Goal: Information Seeking & Learning: Learn about a topic

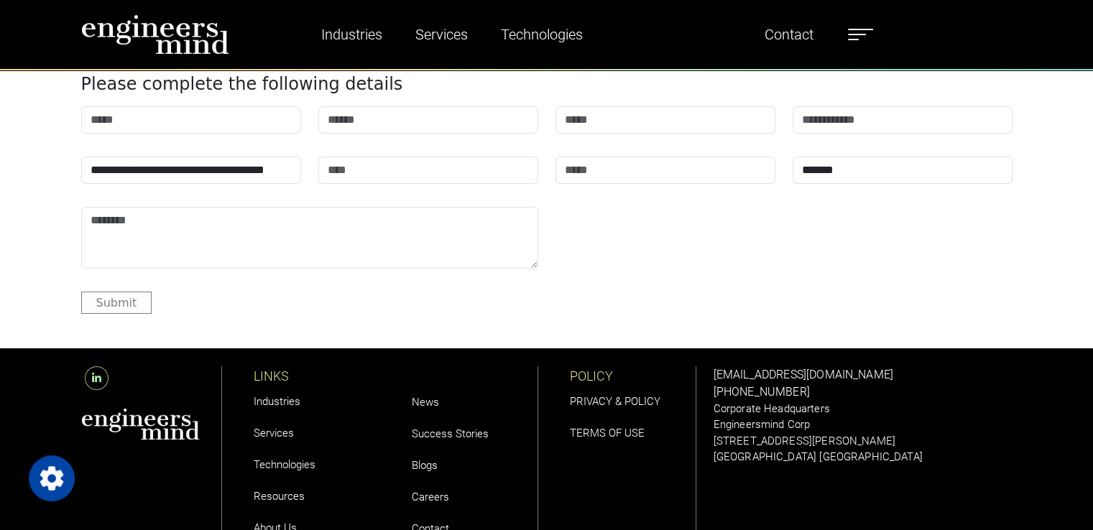
scroll to position [5311, 0]
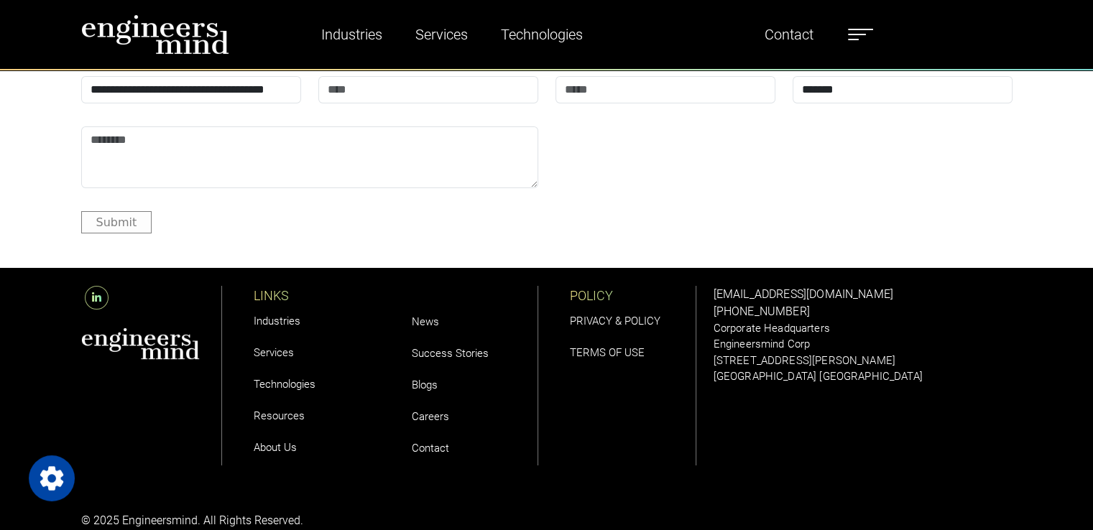
click at [424, 417] on link "Careers" at bounding box center [430, 416] width 37 height 13
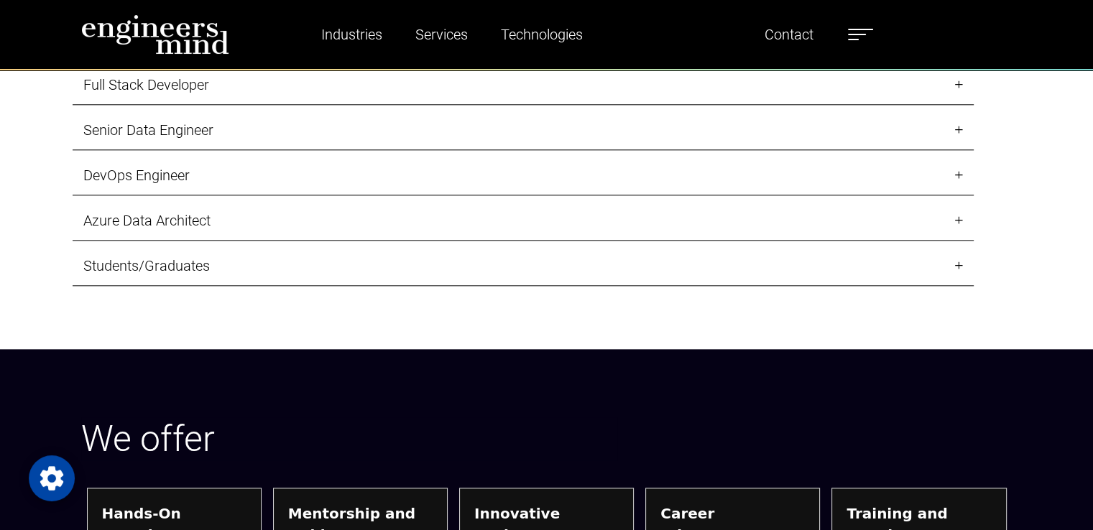
scroll to position [1581, 0]
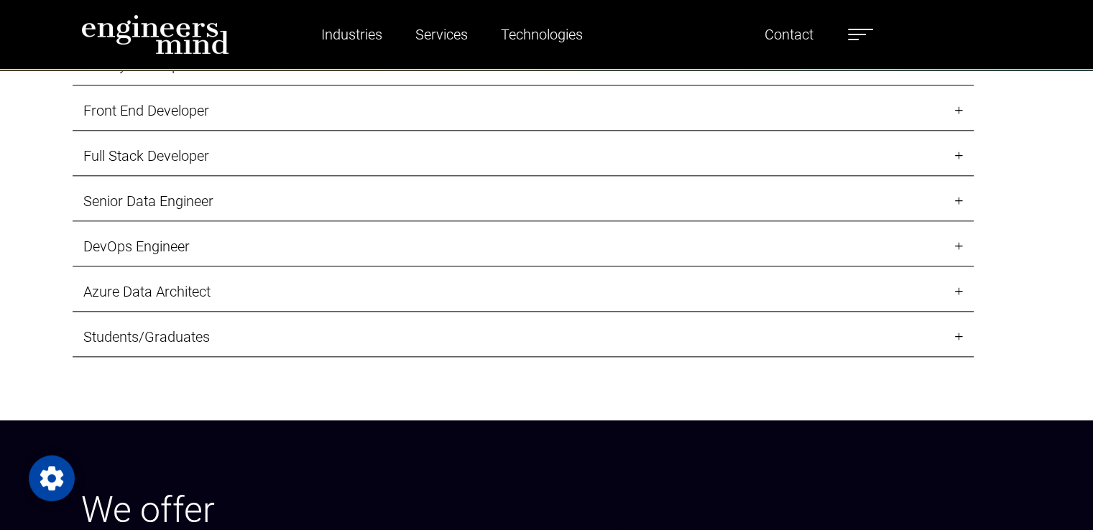
click at [272, 107] on link "Front End Developer" at bounding box center [523, 111] width 901 height 40
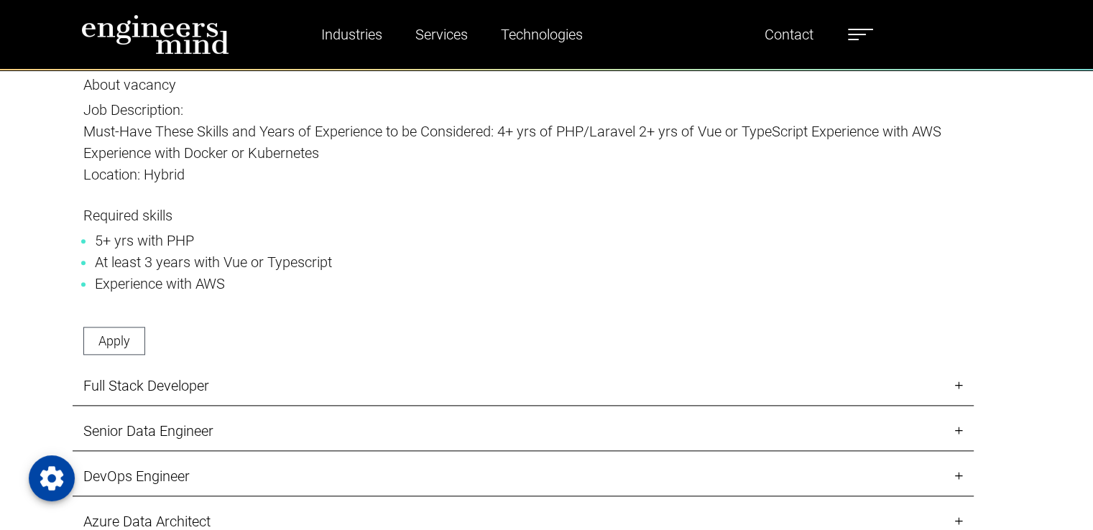
scroll to position [1725, 0]
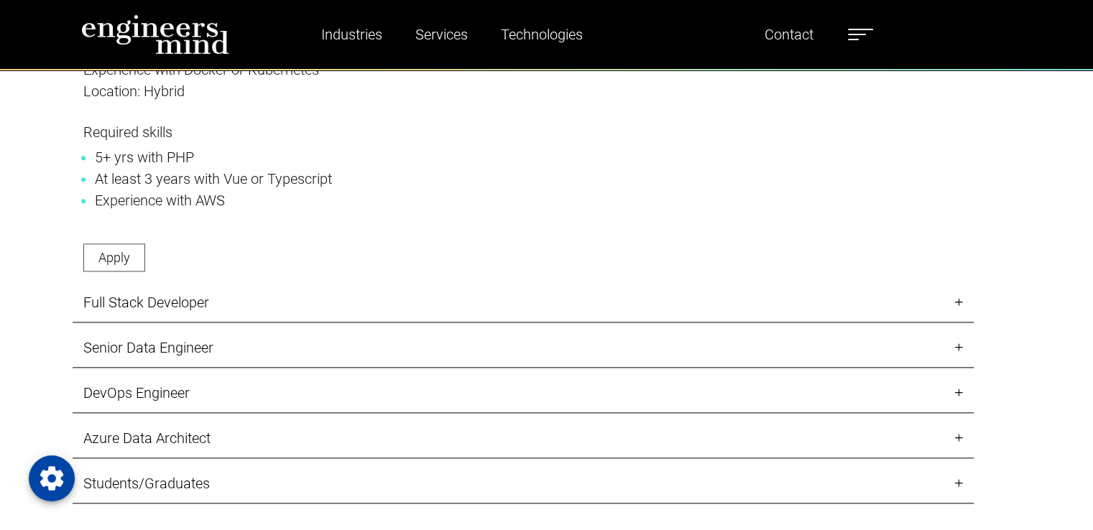
click at [279, 301] on link "Full Stack Developer" at bounding box center [523, 303] width 901 height 40
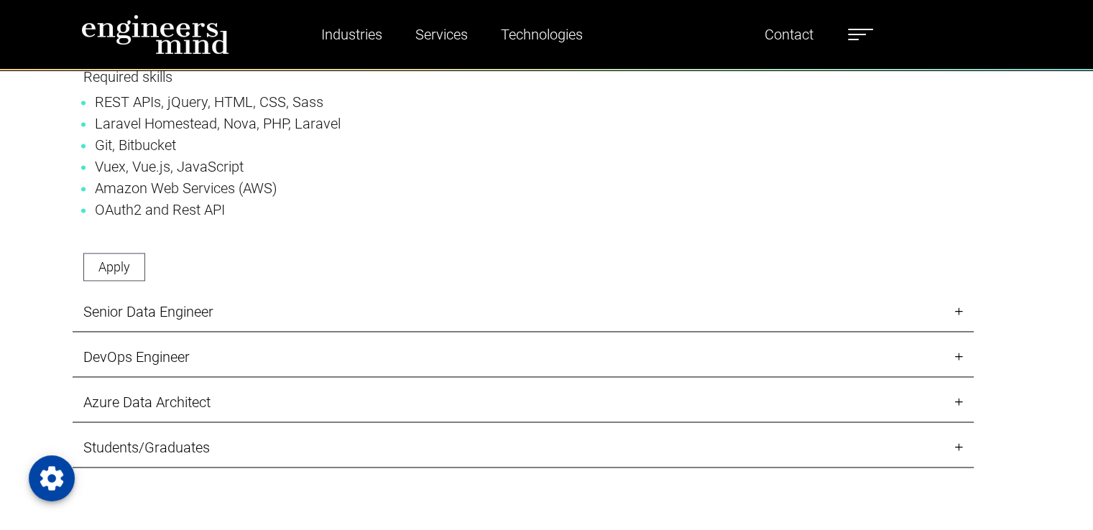
click at [266, 312] on link "Senior Data Engineer" at bounding box center [523, 312] width 901 height 40
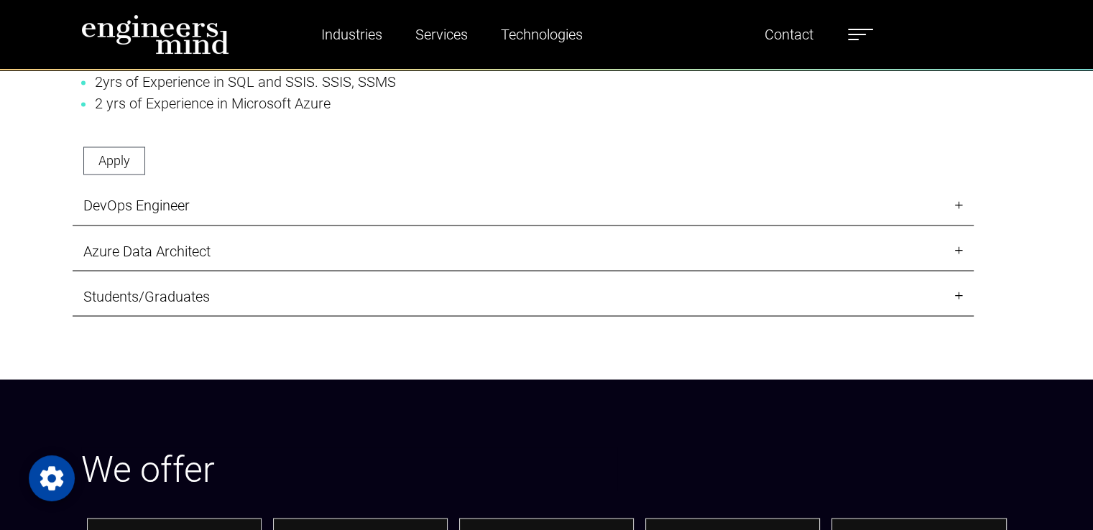
scroll to position [2515, 0]
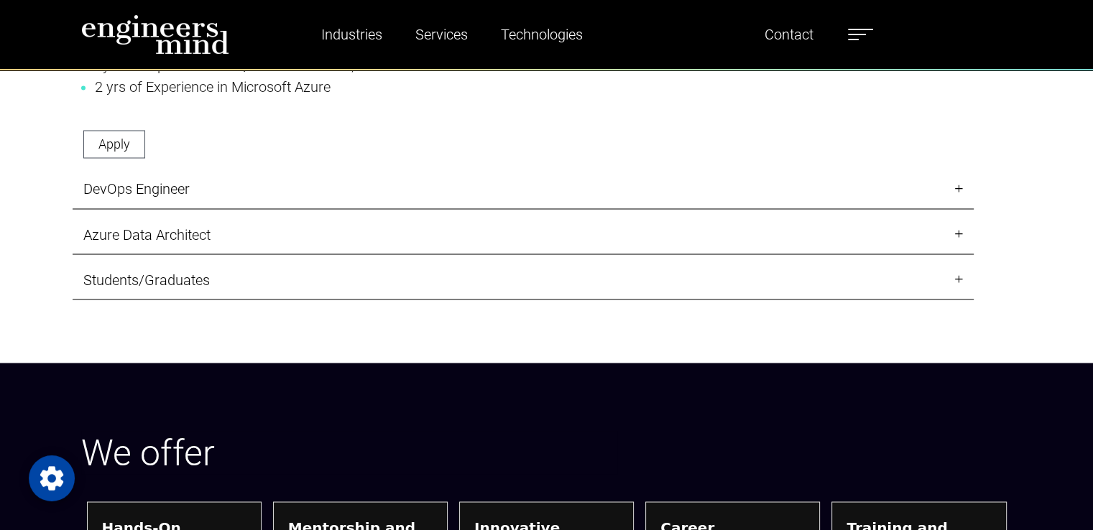
click at [274, 290] on link "Students/Graduates" at bounding box center [523, 280] width 901 height 40
